Goal: Navigation & Orientation: Find specific page/section

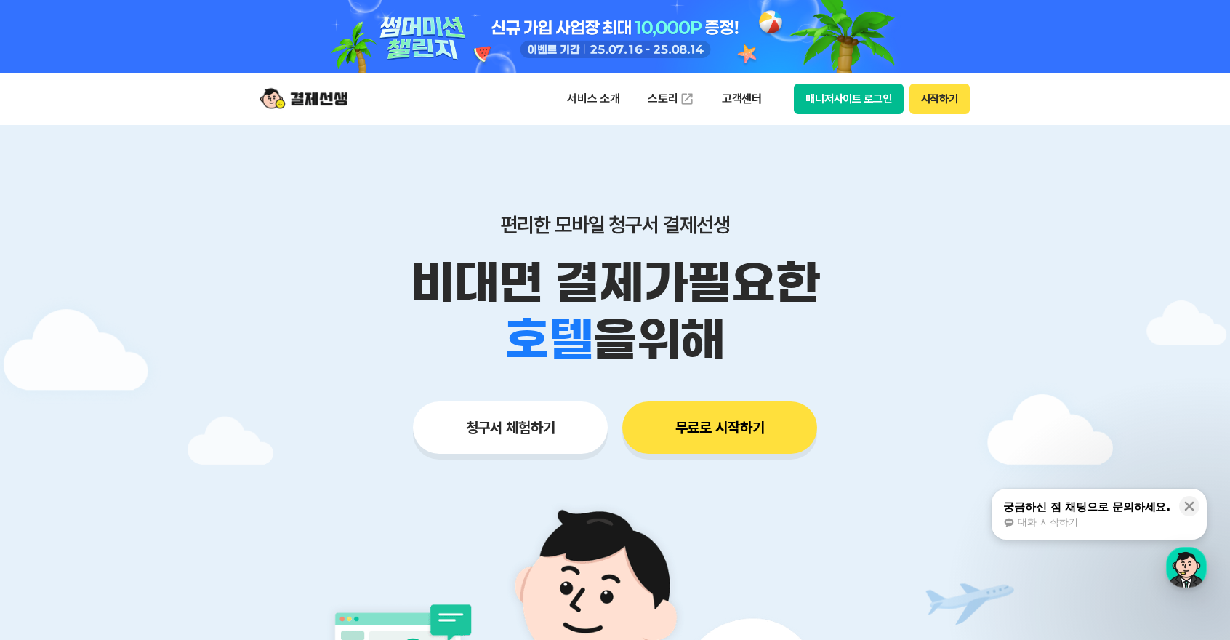
drag, startPoint x: 219, startPoint y: 500, endPoint x: 535, endPoint y: 443, distance: 321.4
click at [234, 493] on div at bounding box center [615, 508] width 1230 height 767
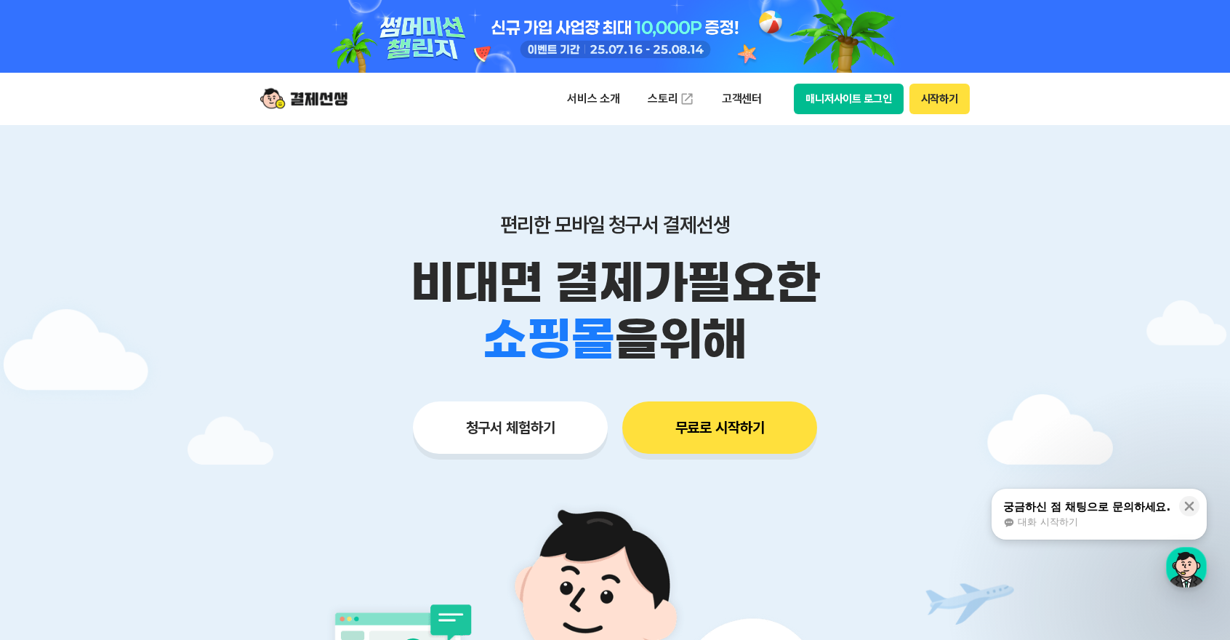
click at [538, 440] on button "청구서 체험하기" at bounding box center [510, 427] width 195 height 52
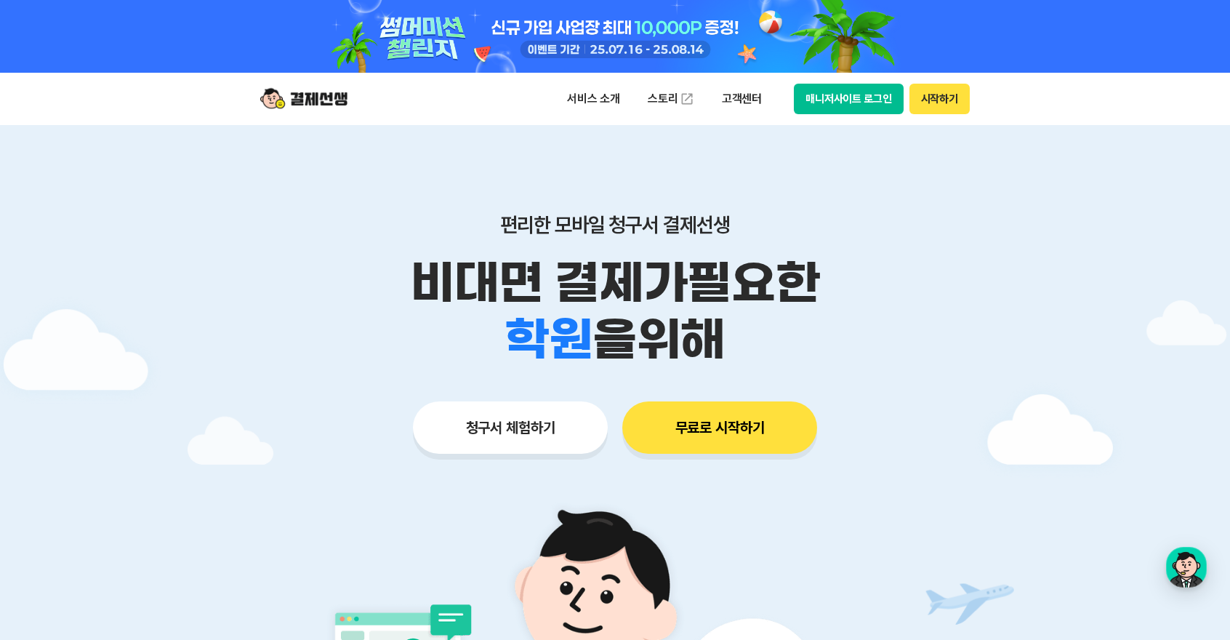
drag, startPoint x: 1057, startPoint y: 222, endPoint x: 903, endPoint y: 107, distance: 192.2
click at [1034, 196] on div at bounding box center [615, 508] width 1230 height 767
click at [875, 94] on button "매니저사이트 로그인" at bounding box center [849, 99] width 110 height 31
